Goal: Information Seeking & Learning: Learn about a topic

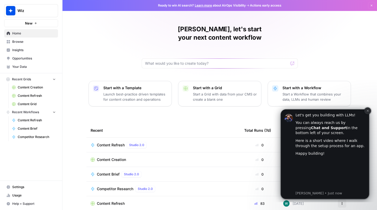
click at [365, 111] on button "Dismiss notification" at bounding box center [367, 110] width 7 height 7
